Goal: Information Seeking & Learning: Learn about a topic

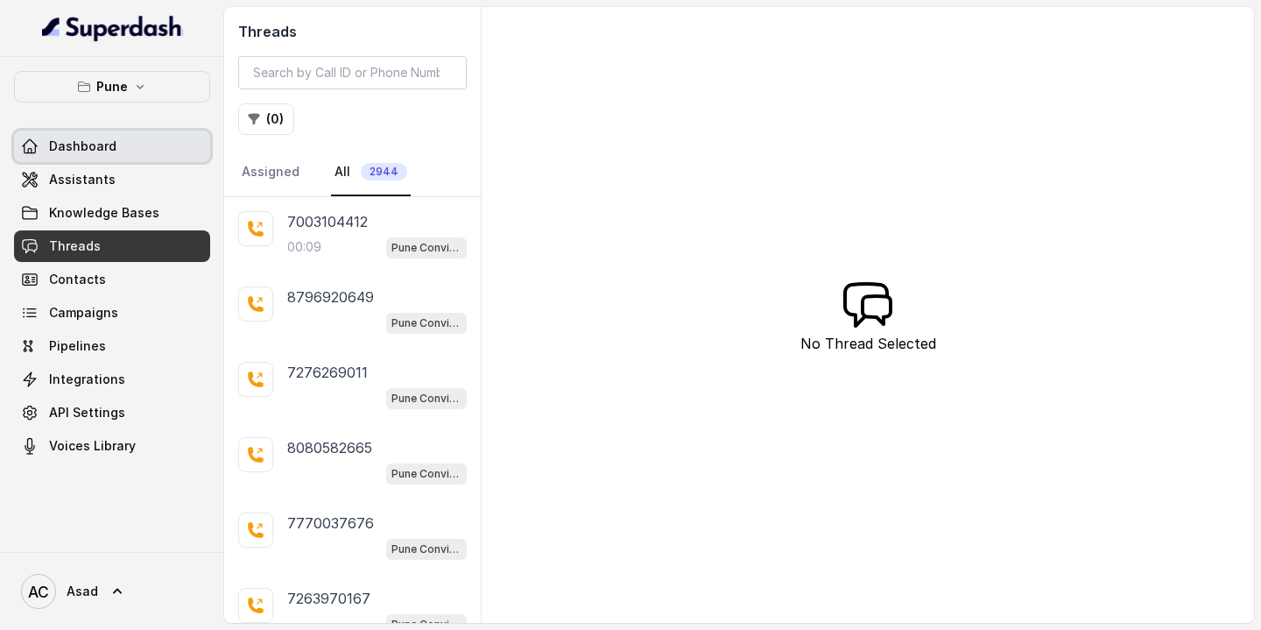
click at [128, 144] on link "Dashboard" at bounding box center [112, 146] width 196 height 32
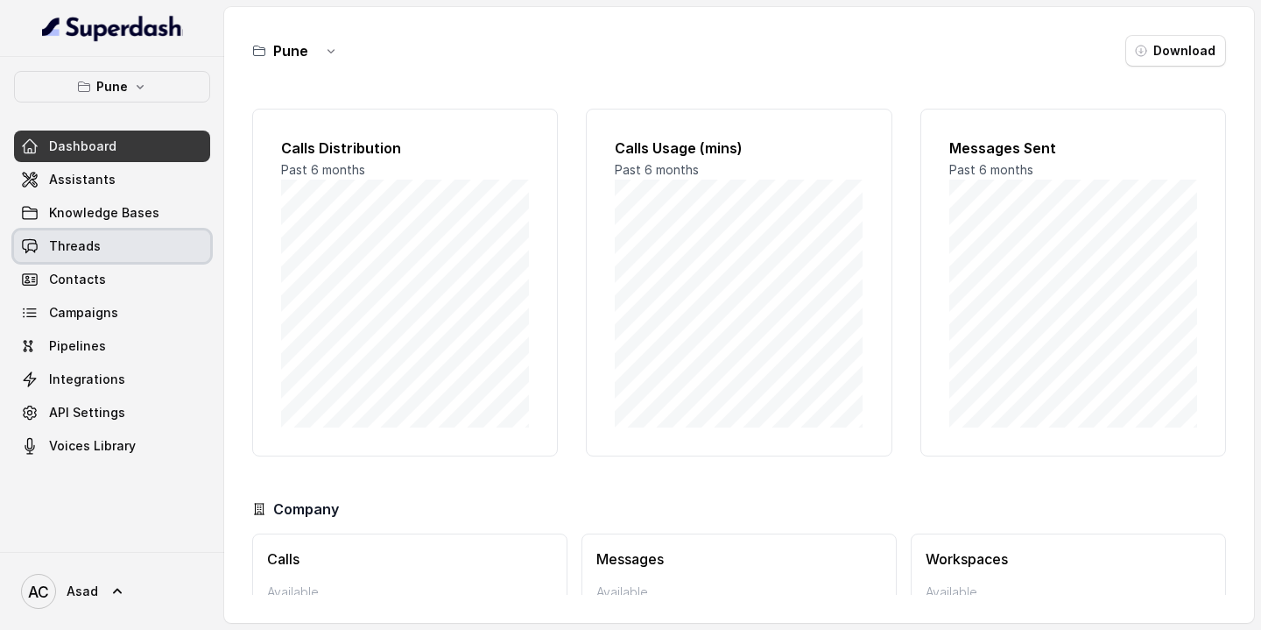
click at [95, 247] on span "Threads" at bounding box center [75, 246] width 52 height 18
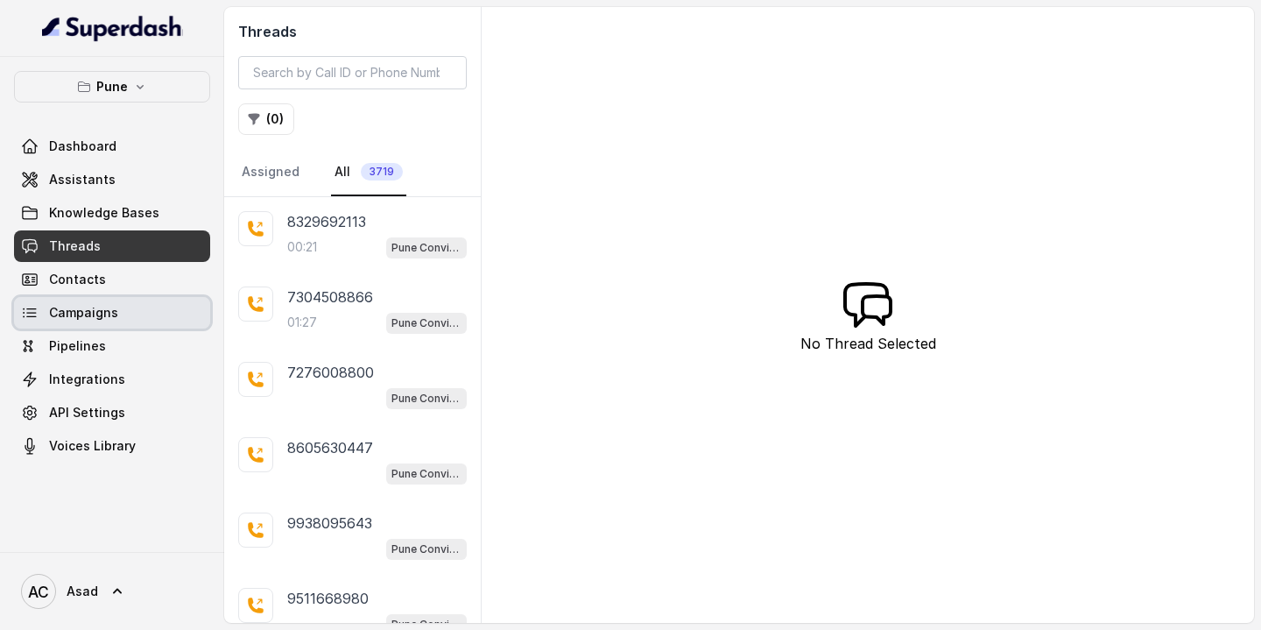
click at [100, 324] on link "Campaigns" at bounding box center [112, 313] width 196 height 32
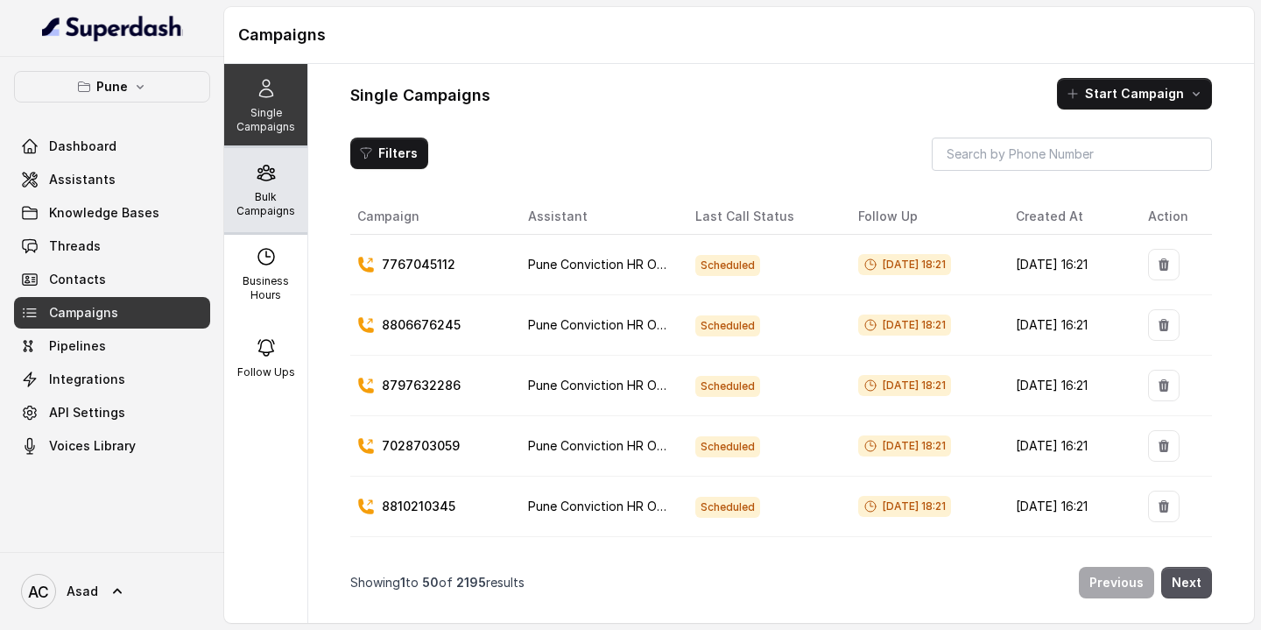
click at [251, 213] on p "Bulk Campaigns" at bounding box center [265, 204] width 69 height 28
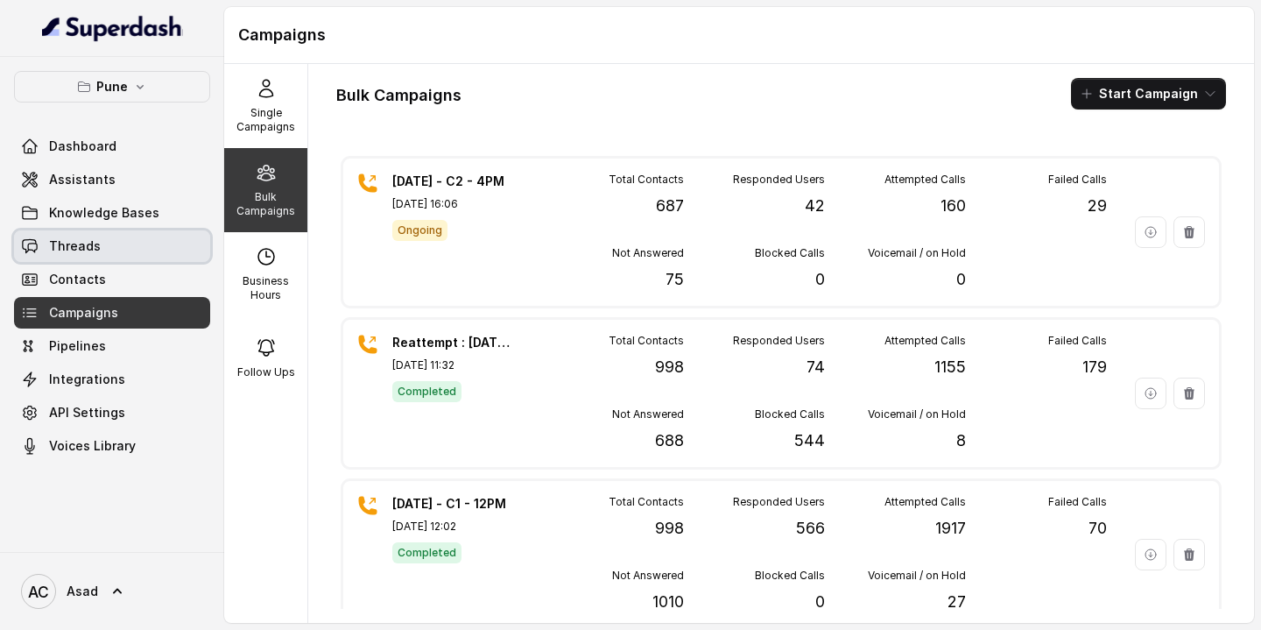
click at [79, 246] on span "Threads" at bounding box center [75, 246] width 52 height 18
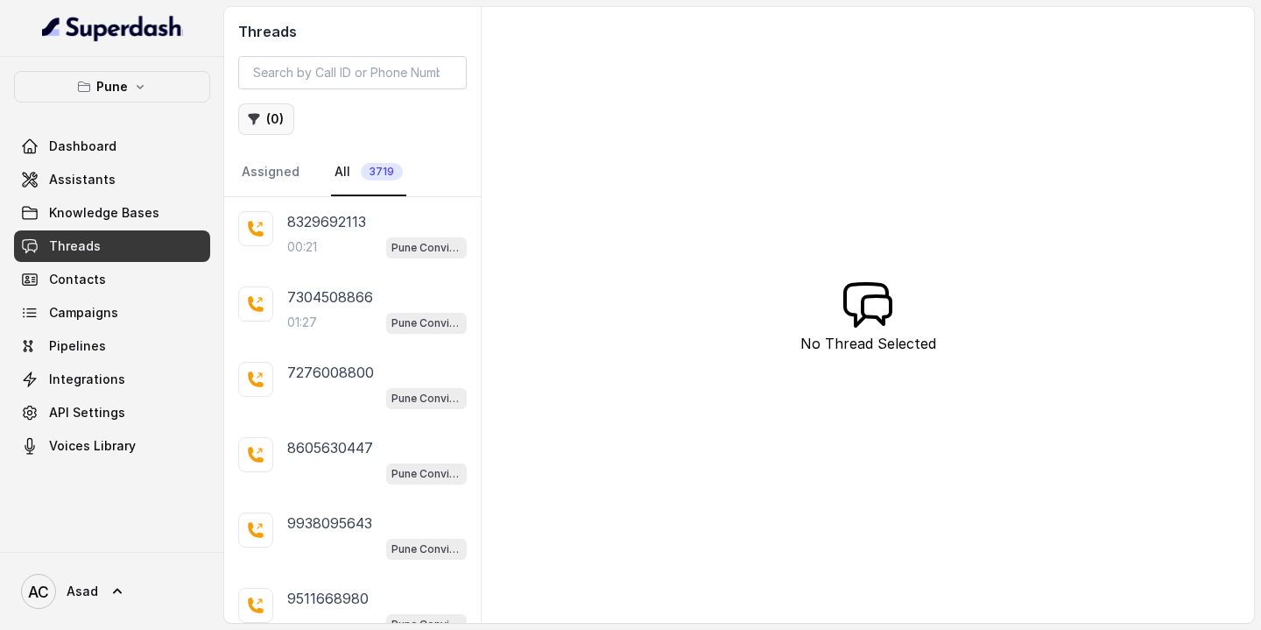
click at [272, 121] on button "( 0 )" at bounding box center [266, 119] width 56 height 32
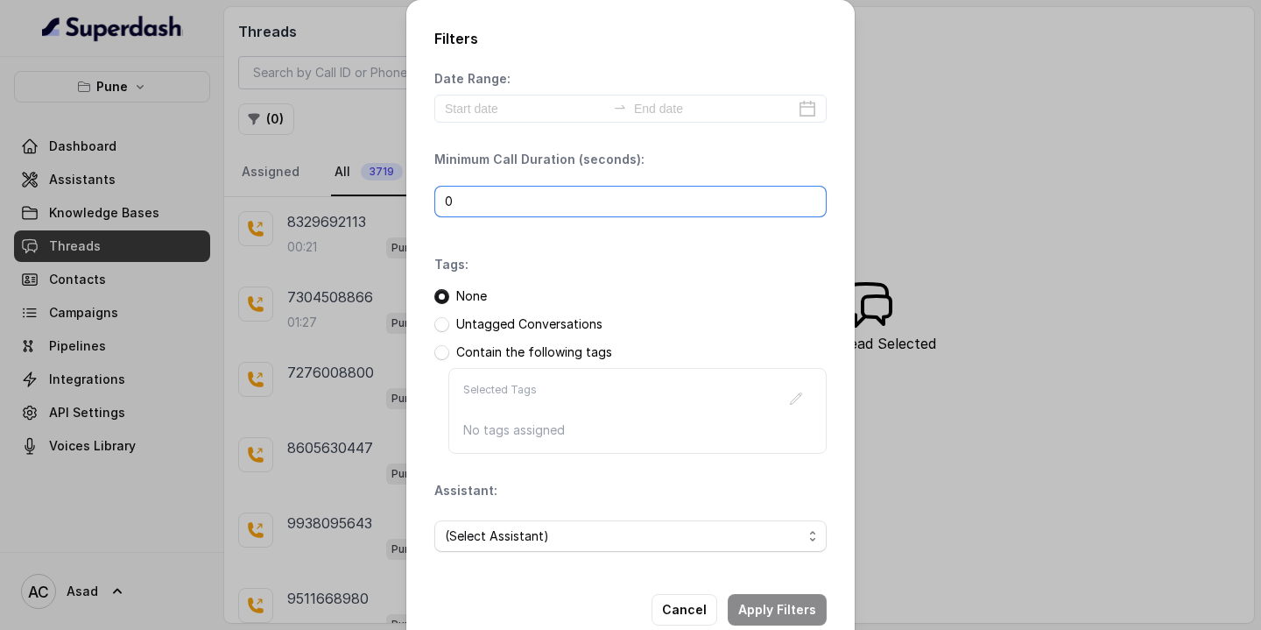
click at [497, 198] on input "0" at bounding box center [630, 202] width 392 height 32
click at [567, 250] on div "Date Range: Minimum Call Duration (seconds): 0 Tags: None Untagged Conversation…" at bounding box center [630, 318] width 392 height 496
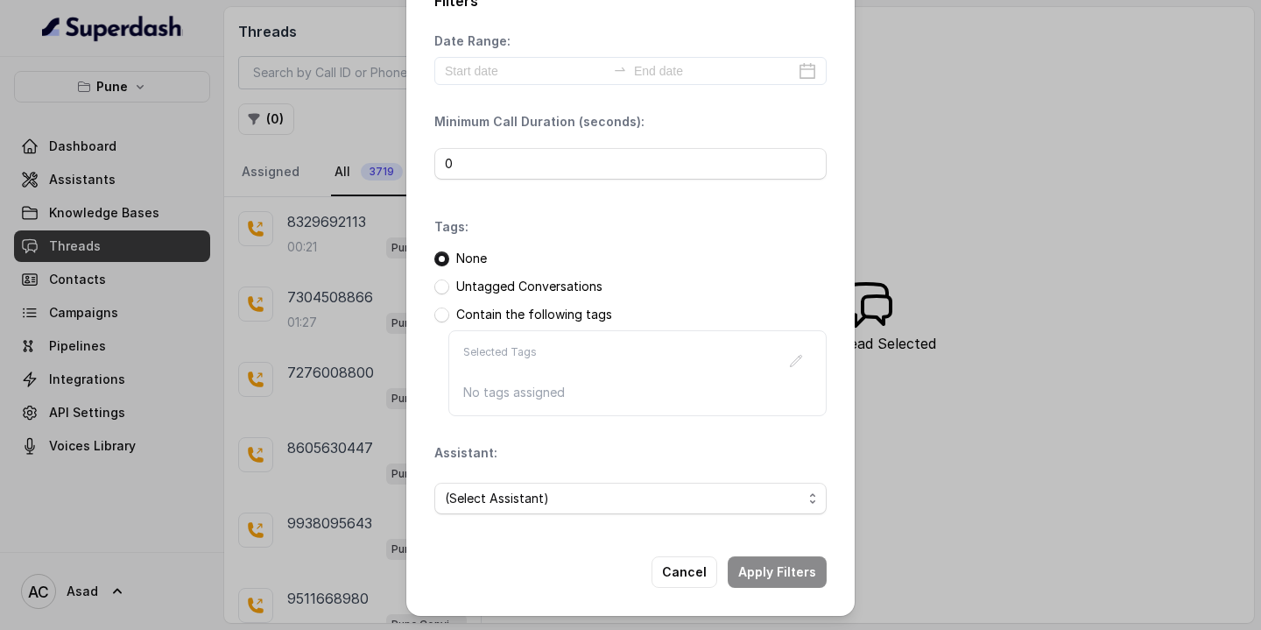
click at [466, 291] on p "Untagged Conversations" at bounding box center [529, 287] width 146 height 18
click at [520, 499] on span "(Select Assistant)" at bounding box center [623, 498] width 357 height 21
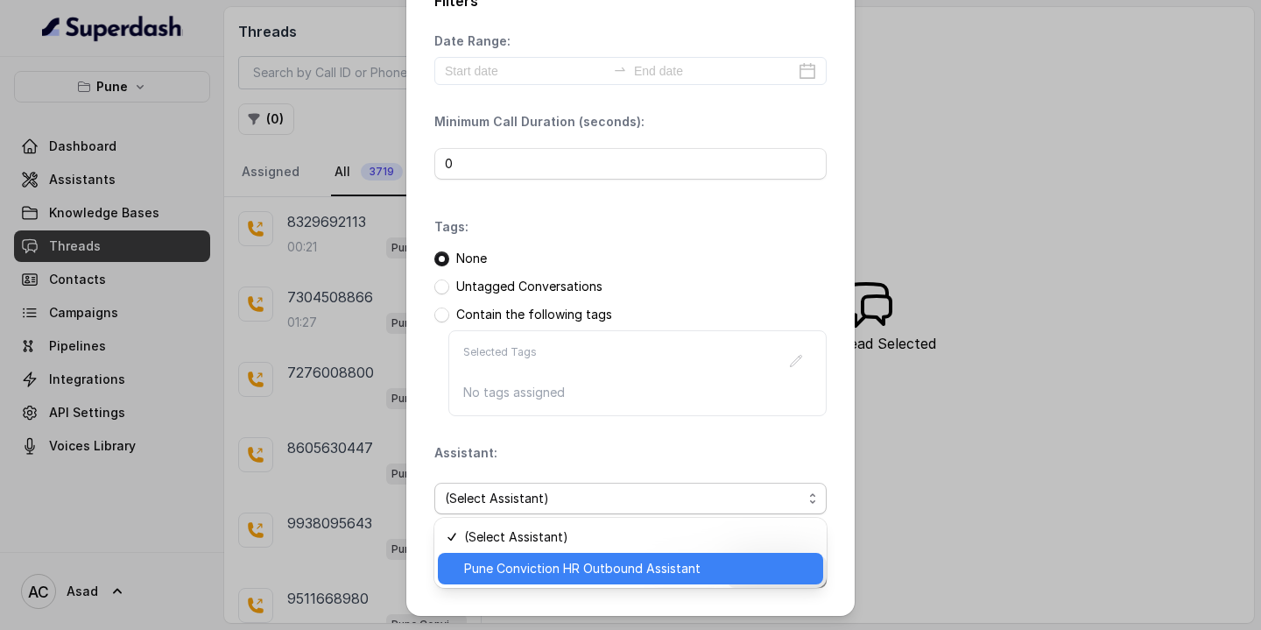
click at [508, 569] on span "Pune Conviction HR Outbound Assistant" at bounding box center [638, 568] width 348 height 21
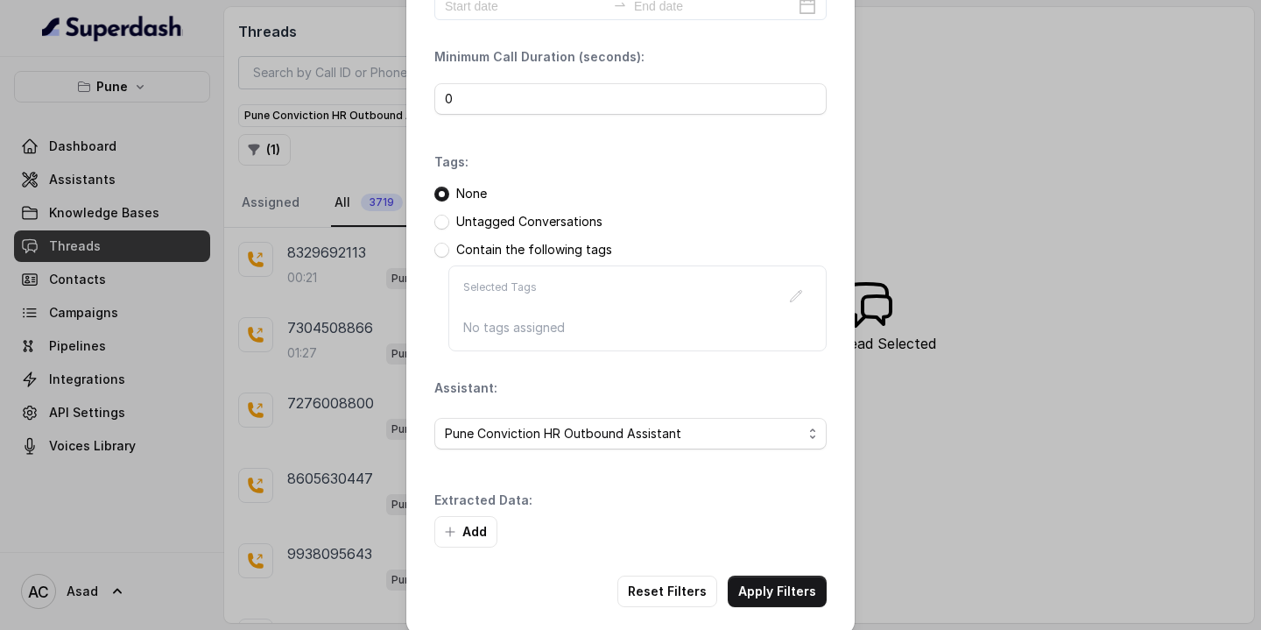
scroll to position [122, 0]
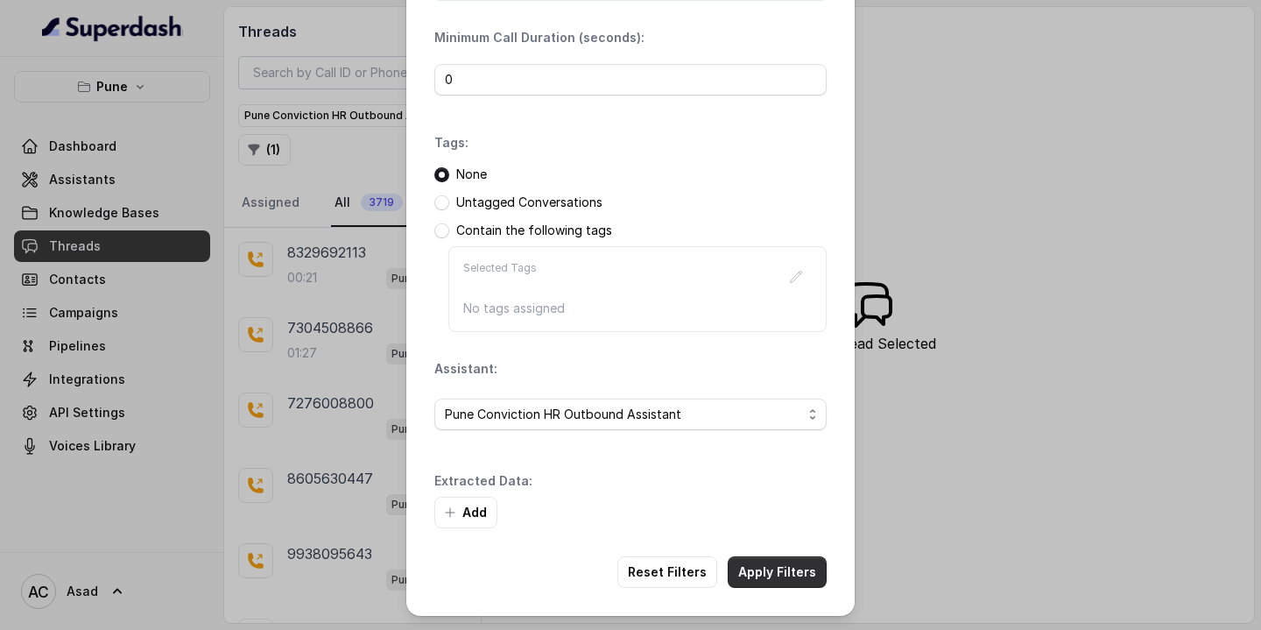
click at [768, 579] on button "Apply Filters" at bounding box center [777, 572] width 99 height 32
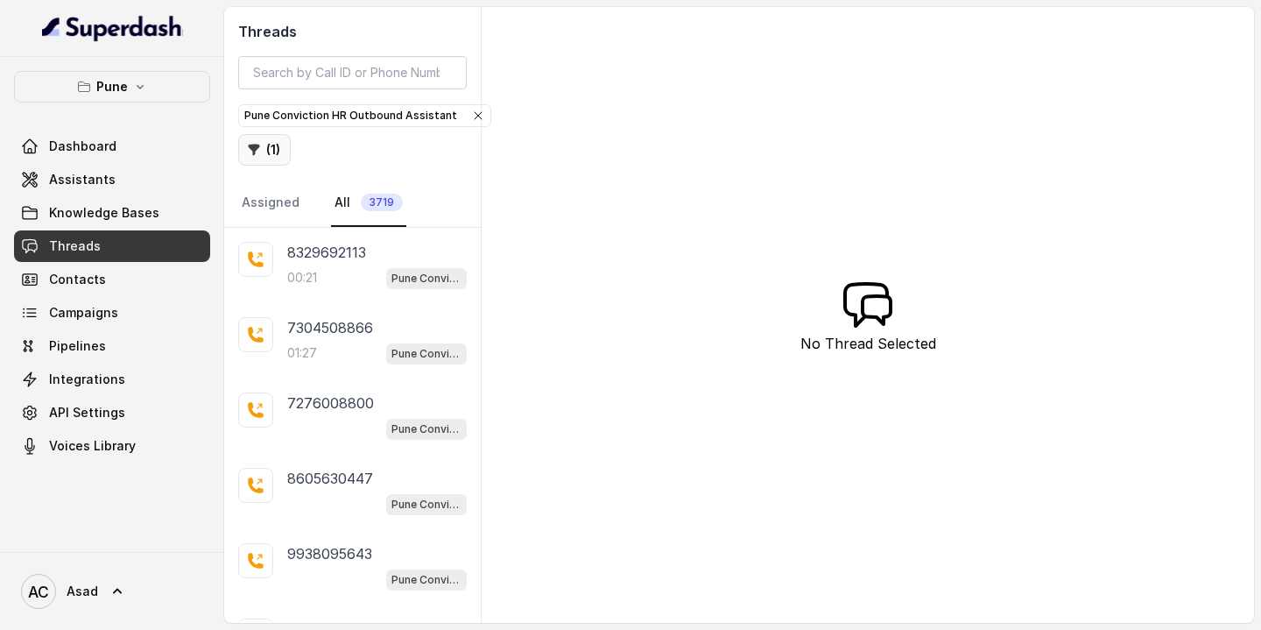
click at [262, 144] on button "( 1 )" at bounding box center [264, 150] width 53 height 32
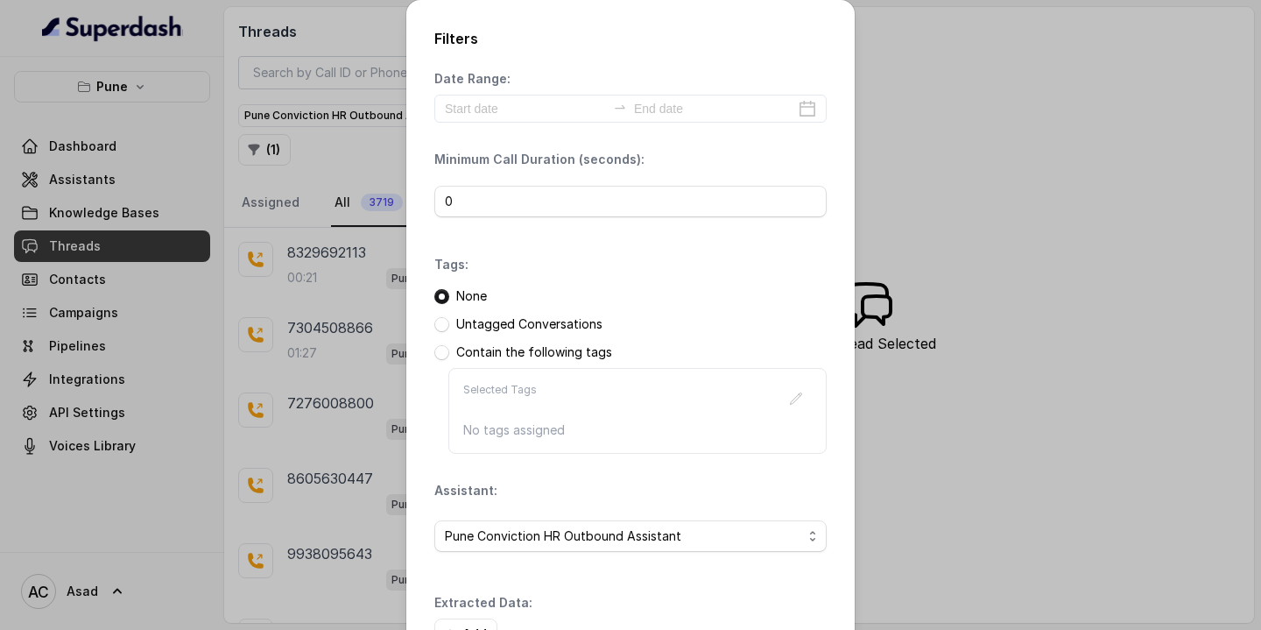
scroll to position [122, 0]
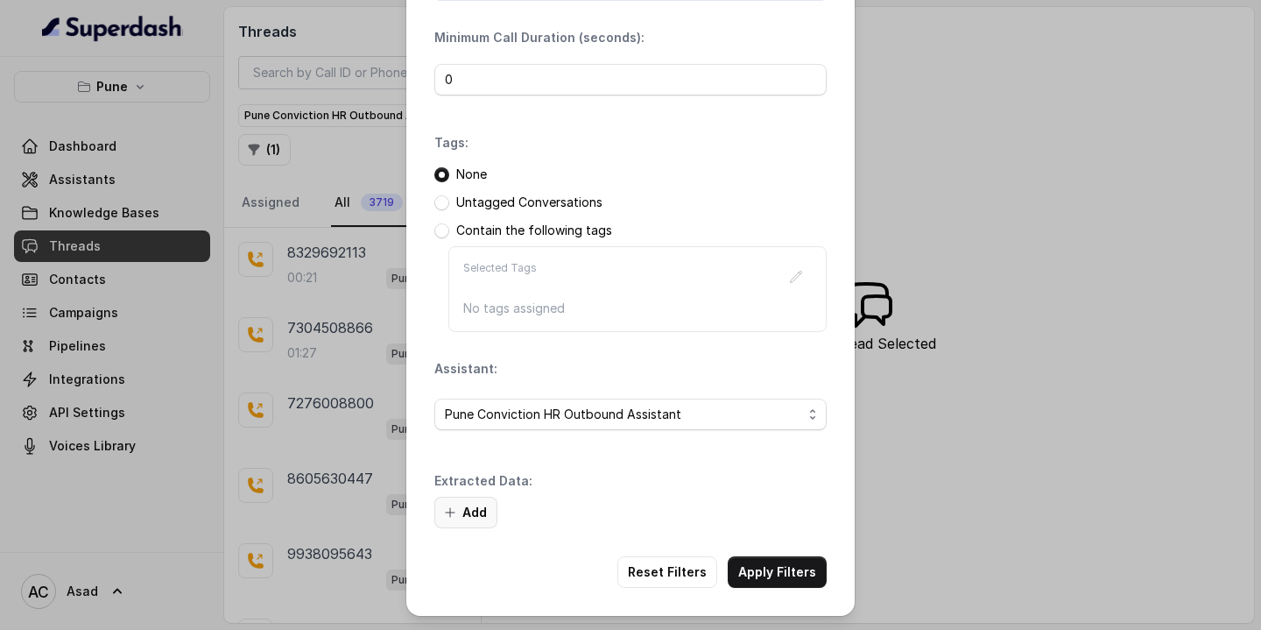
click at [476, 517] on button "Add" at bounding box center [465, 512] width 63 height 32
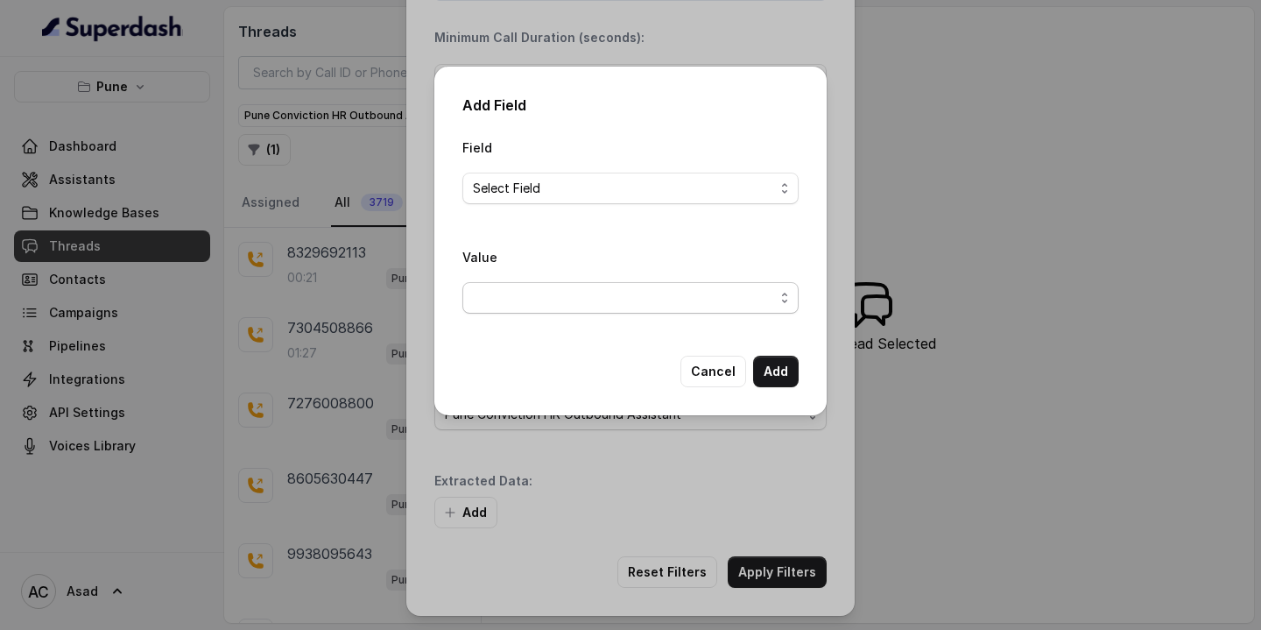
click at [545, 306] on span "button" at bounding box center [630, 298] width 336 height 32
click at [544, 189] on div "Field Select Field Value" at bounding box center [630, 232] width 336 height 191
click at [544, 189] on span "Select Field" at bounding box center [623, 188] width 301 height 21
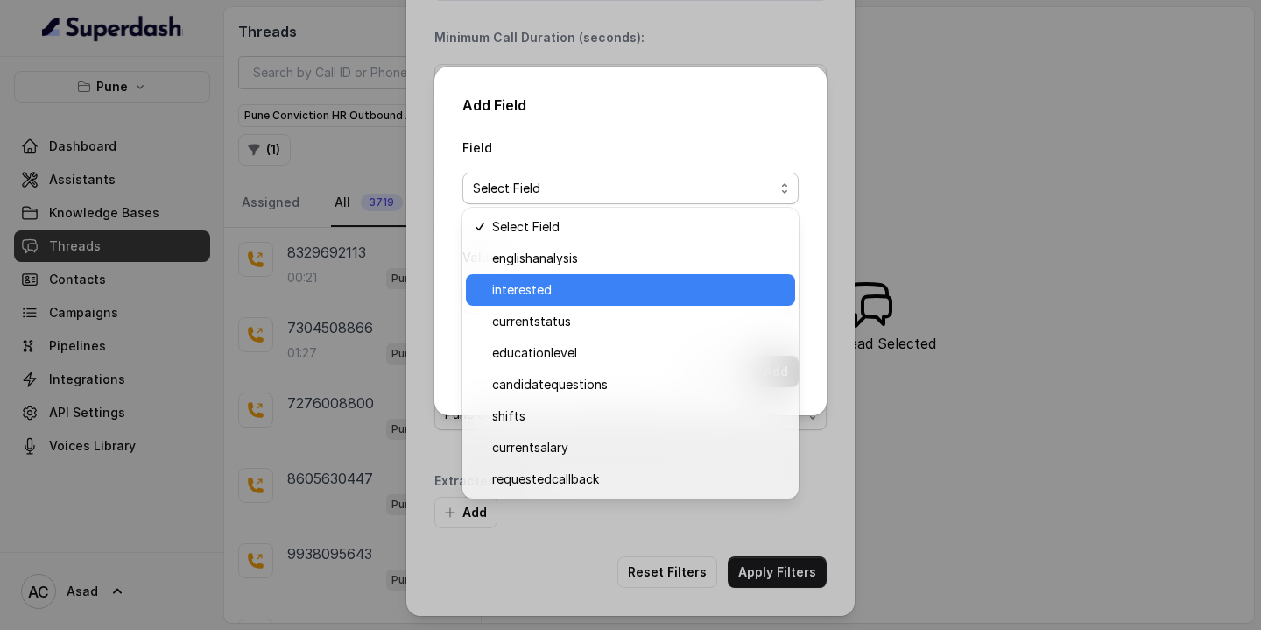
click at [538, 289] on span "interested" at bounding box center [638, 289] width 292 height 21
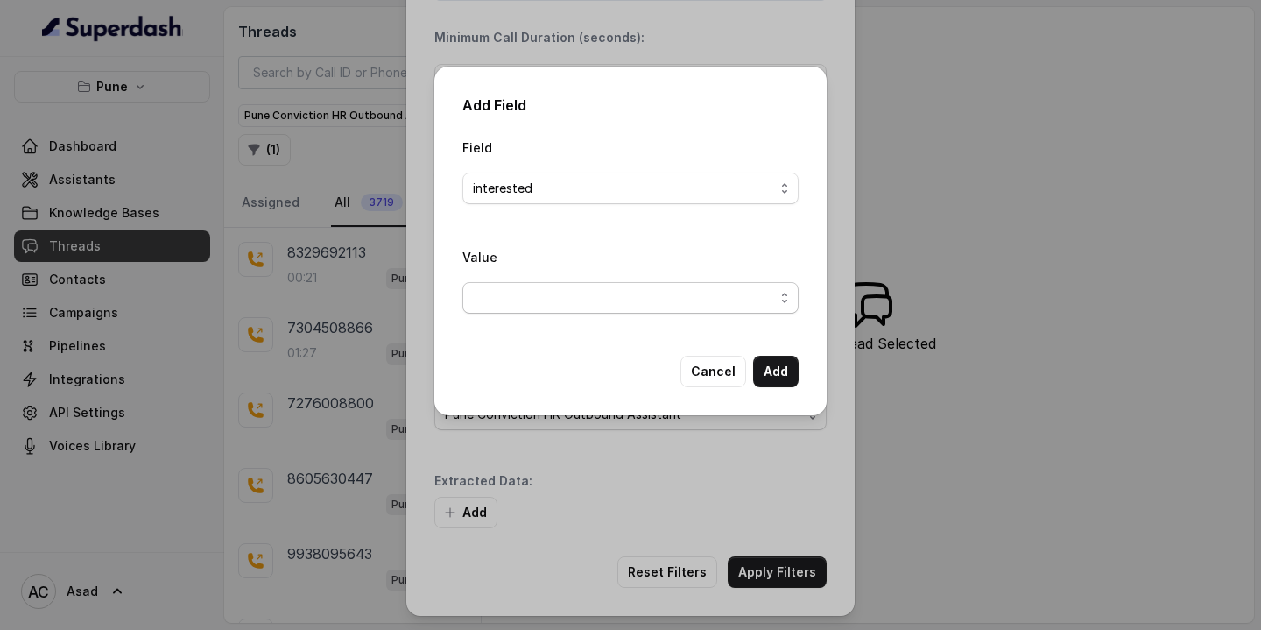
click at [559, 299] on span "button" at bounding box center [630, 298] width 336 height 32
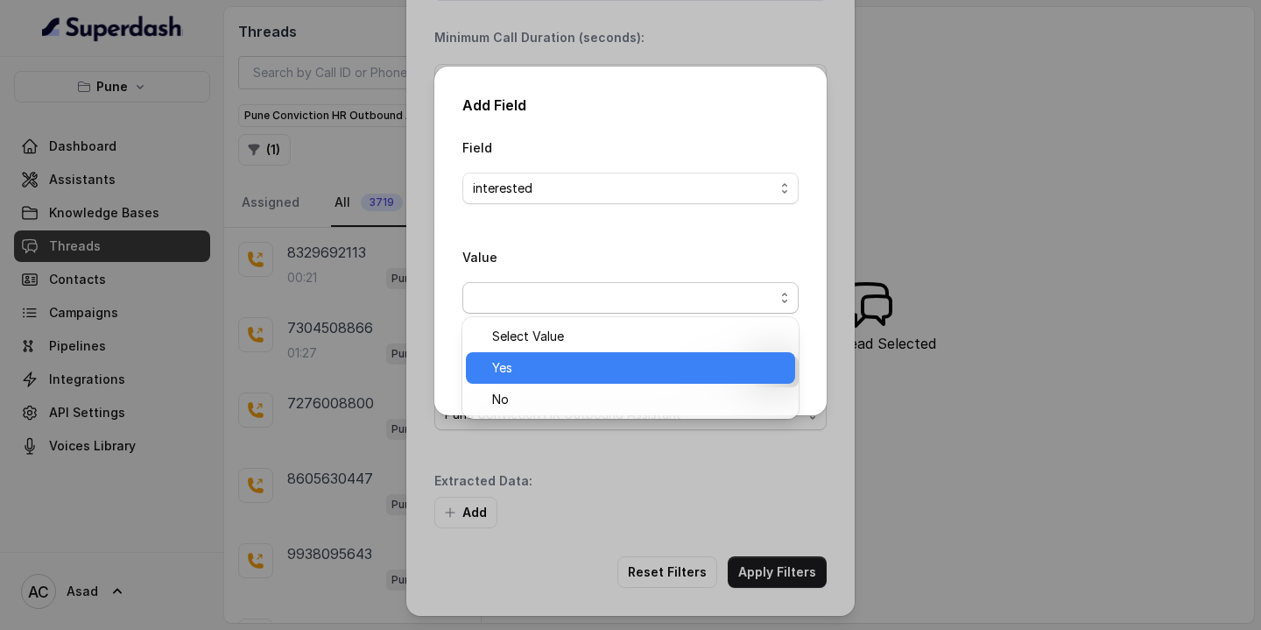
click at [533, 370] on span "Yes" at bounding box center [638, 367] width 292 height 21
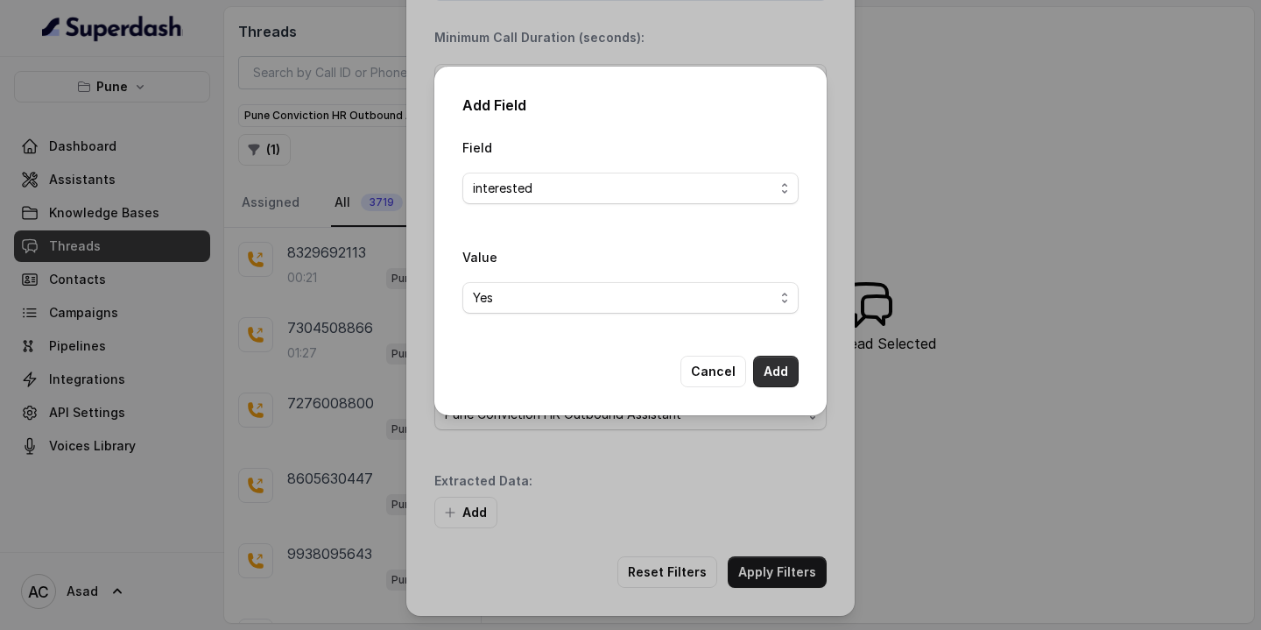
click at [779, 375] on button "Add" at bounding box center [776, 371] width 46 height 32
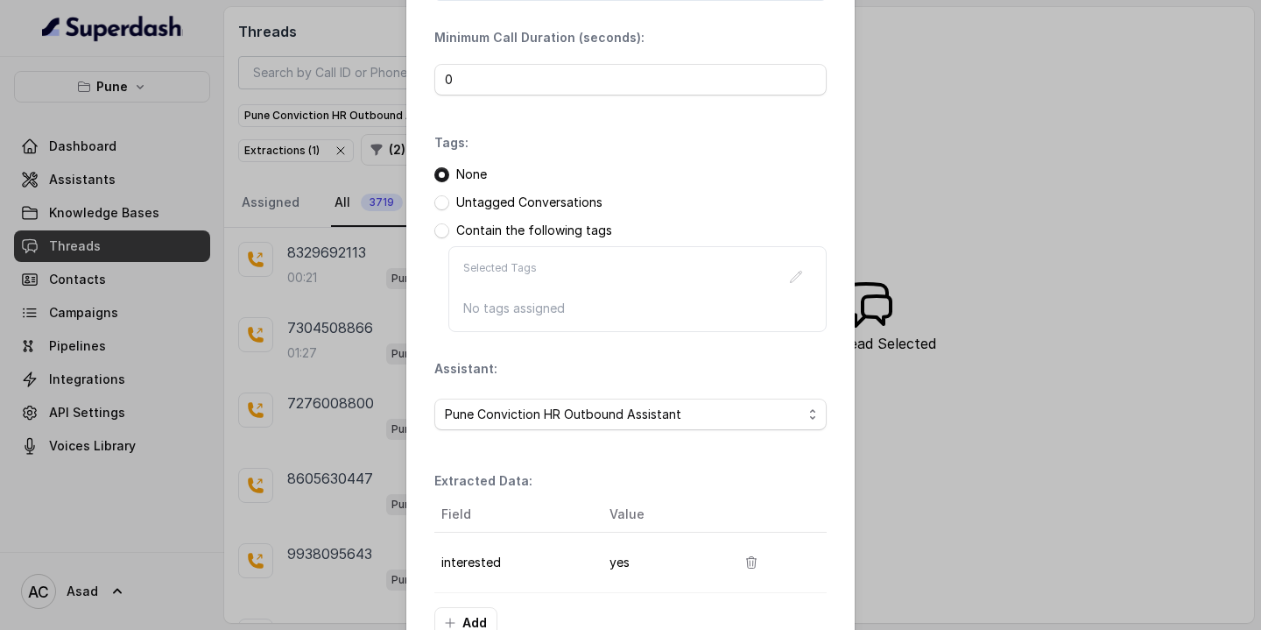
scroll to position [232, 0]
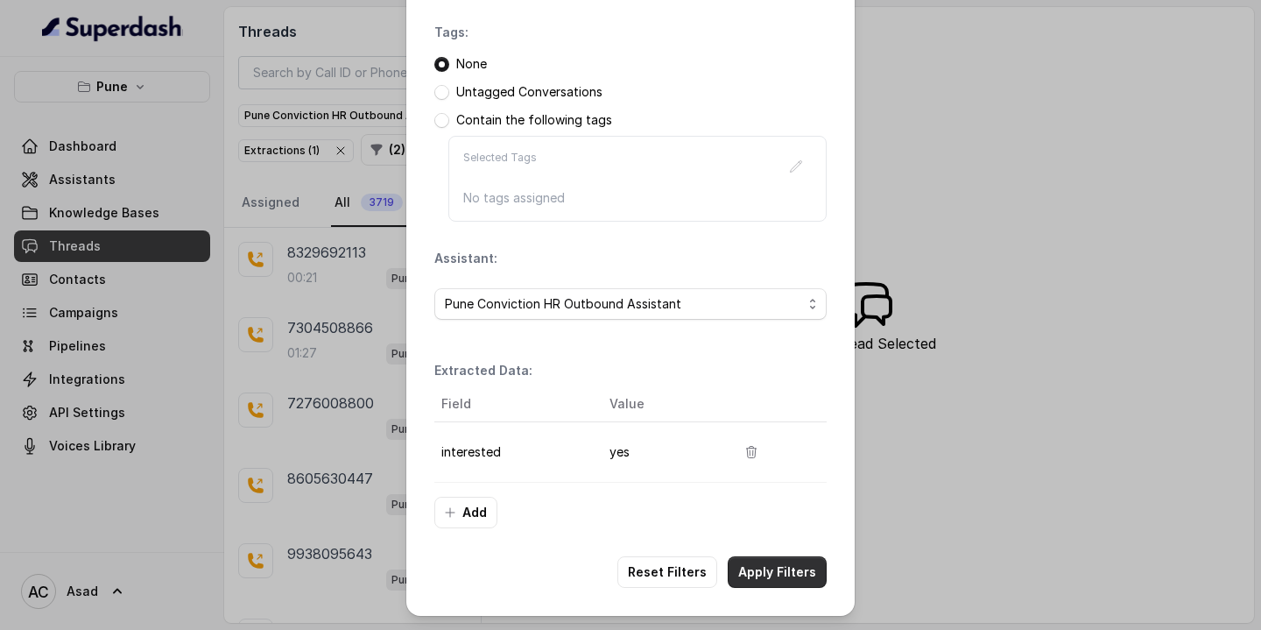
click at [773, 572] on button "Apply Filters" at bounding box center [777, 572] width 99 height 32
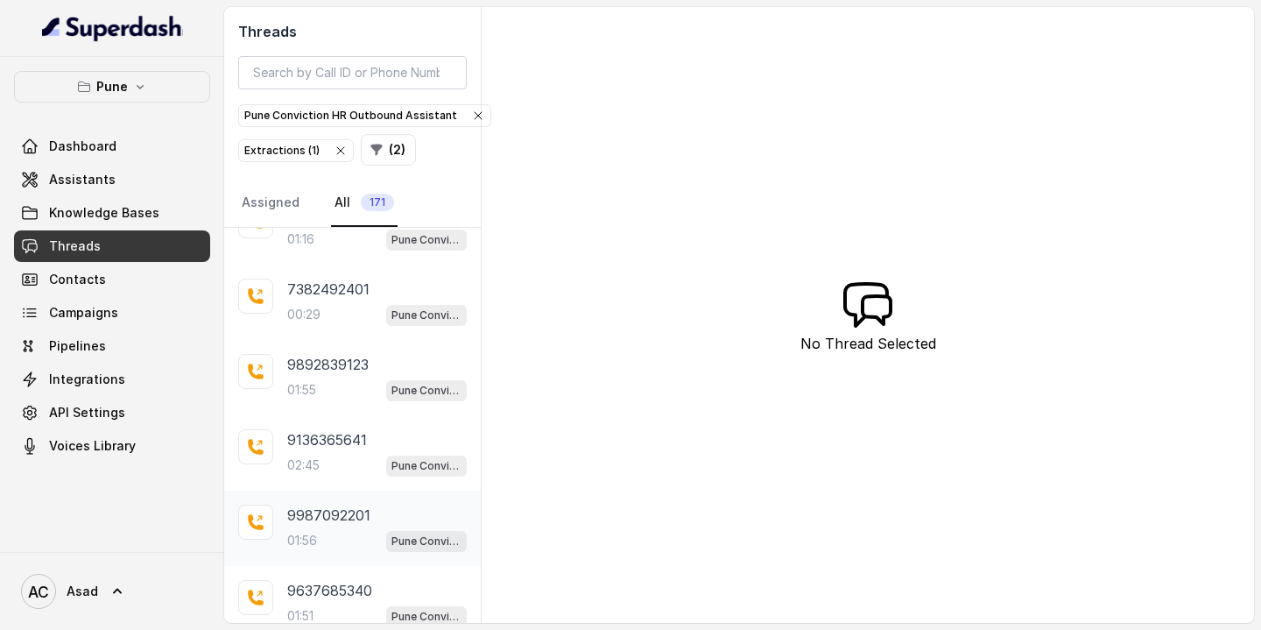
scroll to position [403, 0]
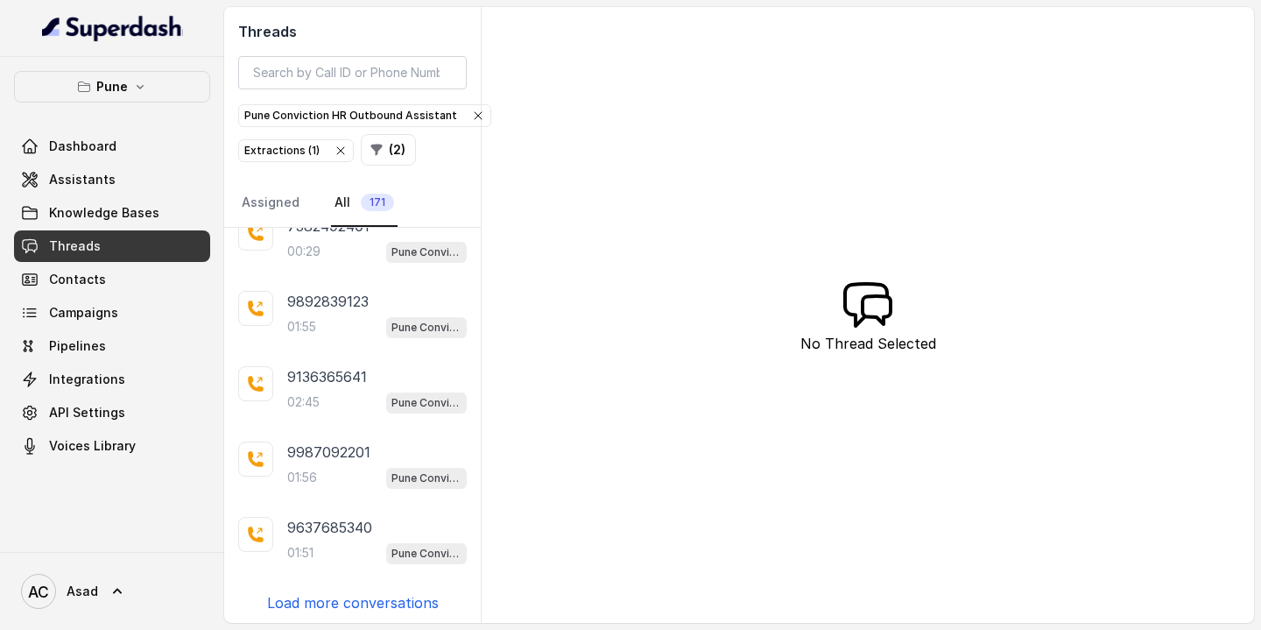
click at [341, 592] on p "Load more conversations" at bounding box center [353, 602] width 172 height 21
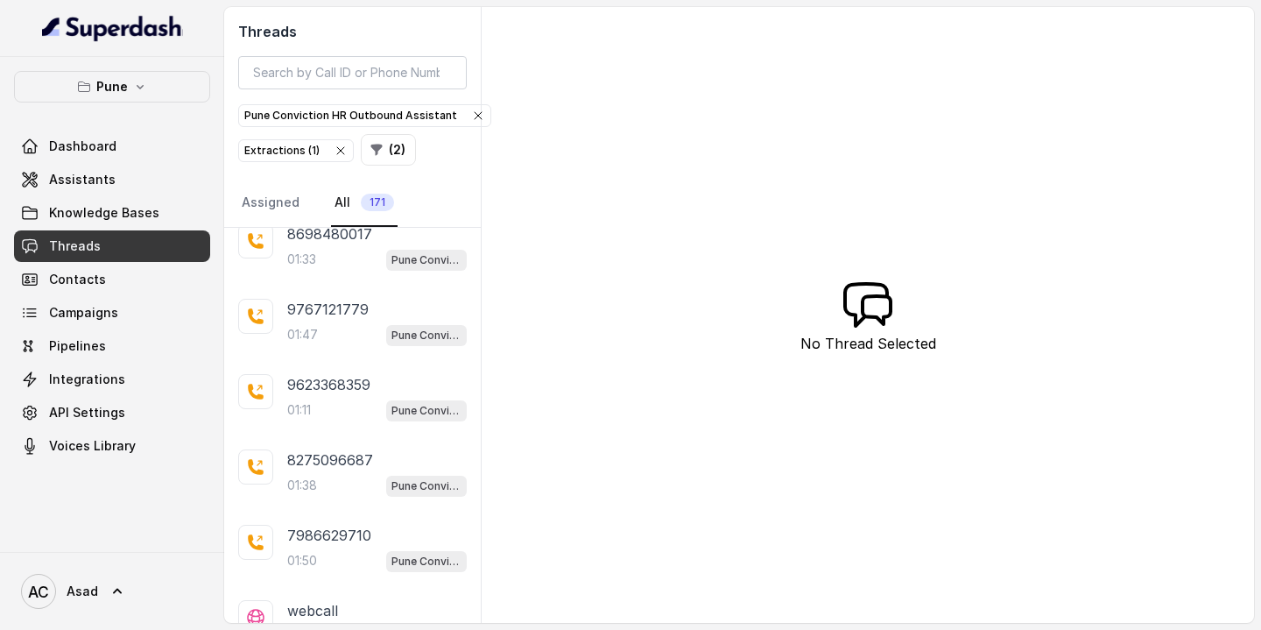
scroll to position [1151, 0]
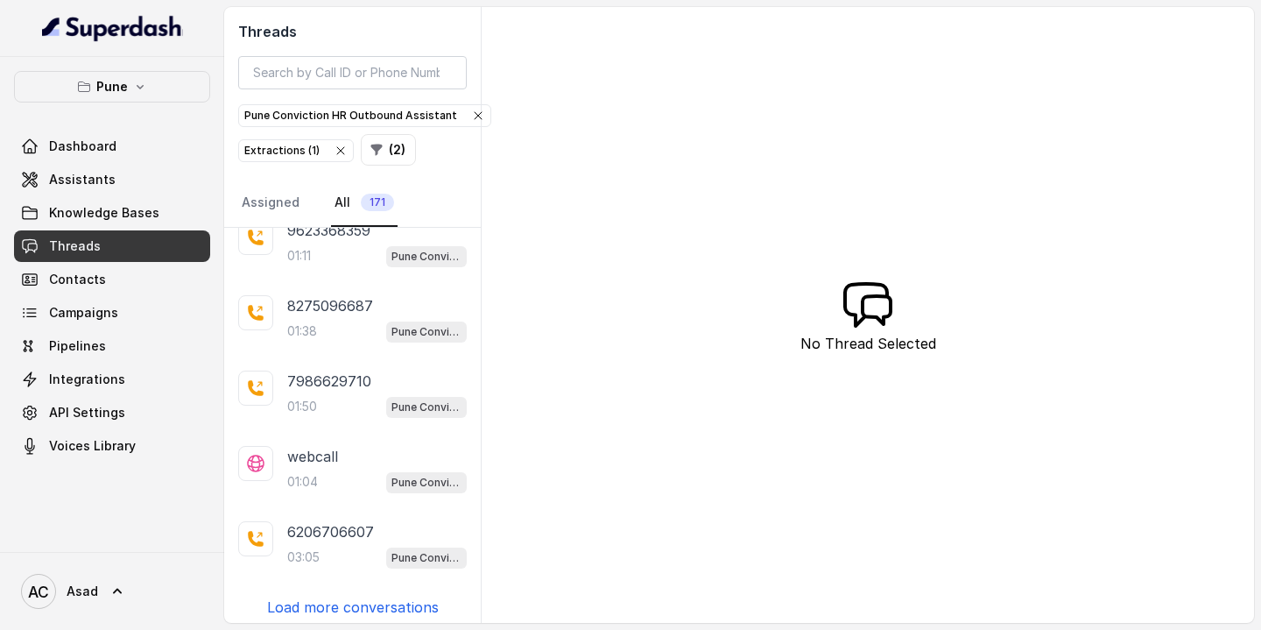
click at [328, 596] on p "Load more conversations" at bounding box center [353, 606] width 172 height 21
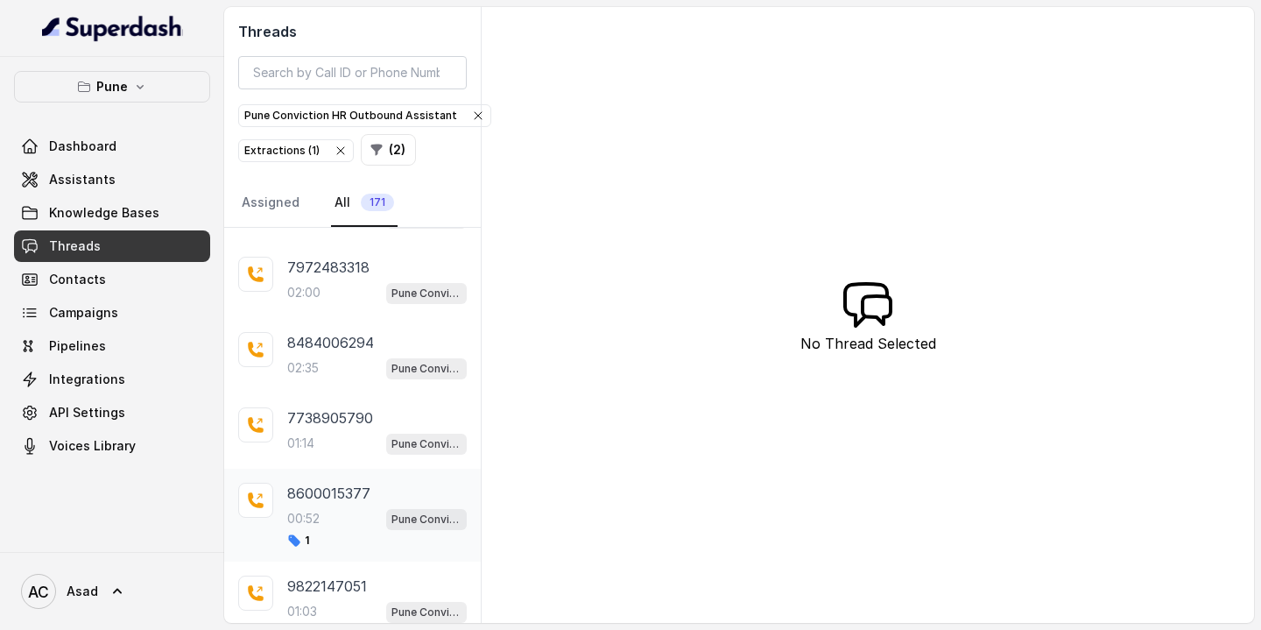
scroll to position [1853, 0]
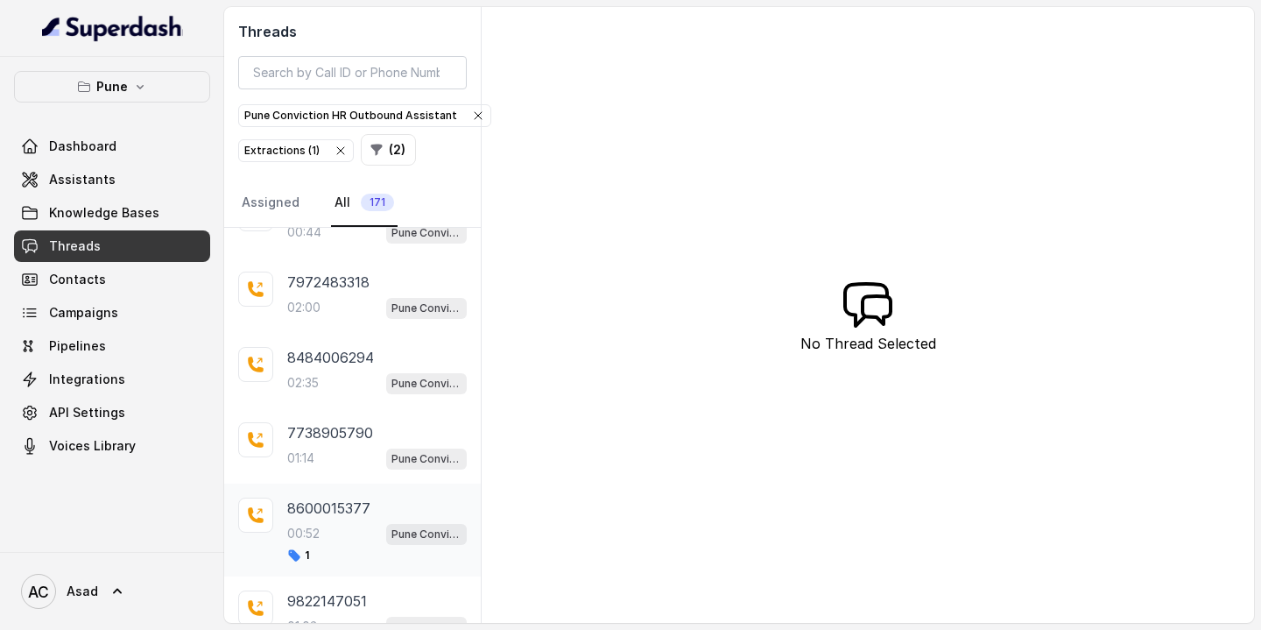
click at [325, 447] on div "01:14 Pune Conviction HR Outbound Assistant" at bounding box center [376, 458] width 179 height 23
